Goal: Navigation & Orientation: Find specific page/section

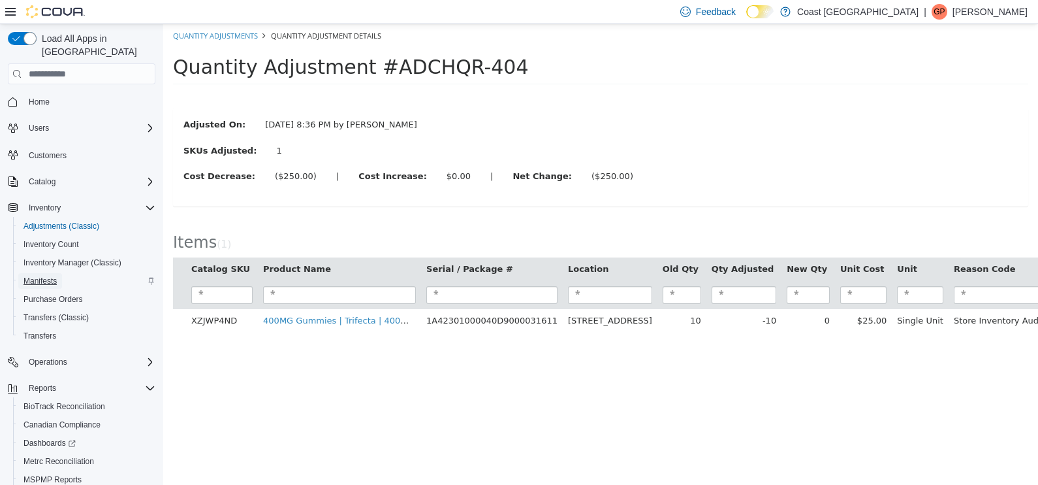
click at [30, 276] on span "Manifests" at bounding box center [40, 281] width 33 height 10
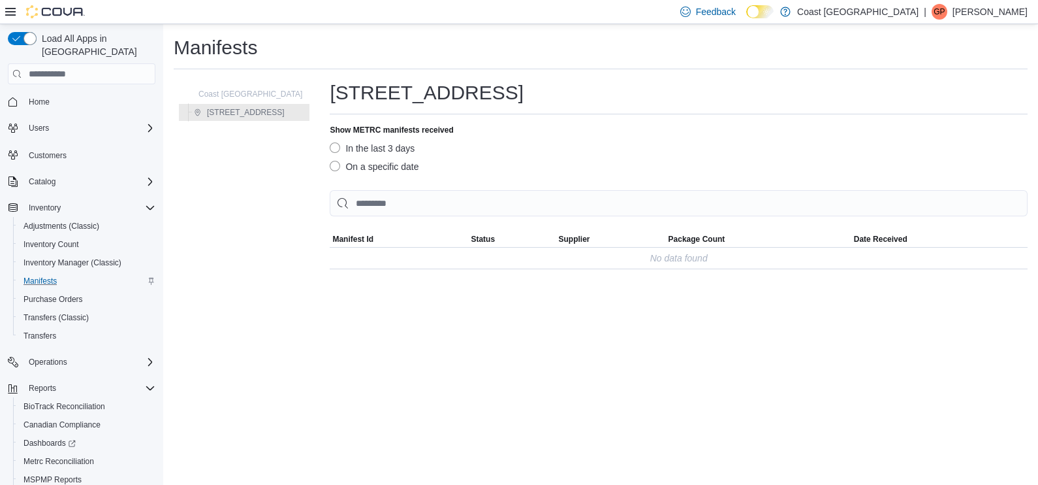
click at [971, 20] on div "Feedback Dark Mode Coast Cannabis Medical Dispensary | GP [PERSON_NAME]" at bounding box center [851, 12] width 353 height 26
click at [945, 13] on span "GP" at bounding box center [939, 12] width 11 height 16
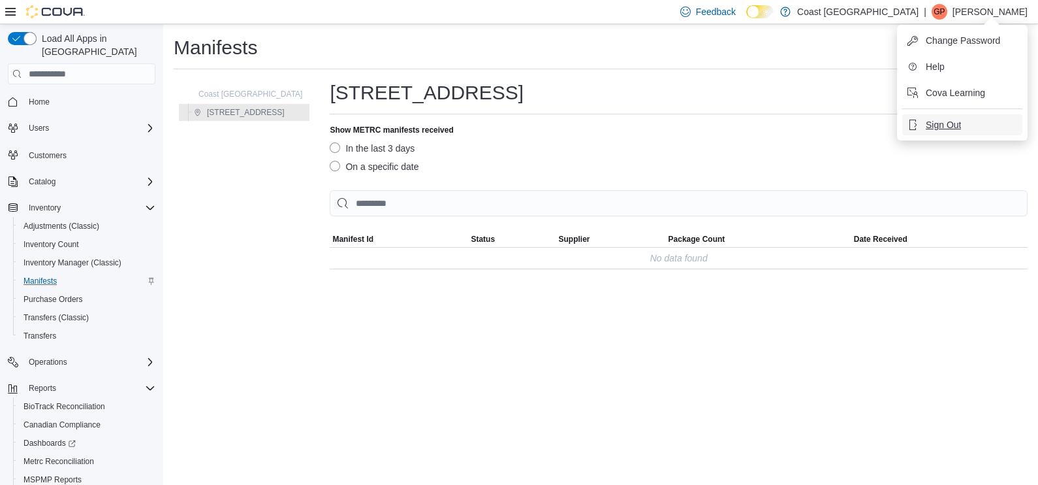
click at [940, 123] on span "Sign Out" at bounding box center [943, 124] width 35 height 13
